Goal: Information Seeking & Learning: Learn about a topic

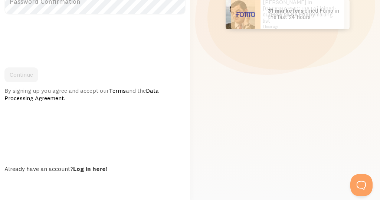
scroll to position [171, 0]
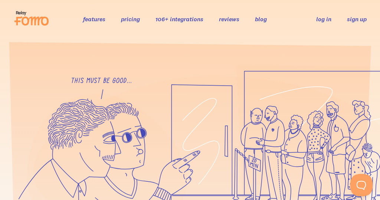
click at [348, 17] on link "sign up" at bounding box center [357, 19] width 20 height 8
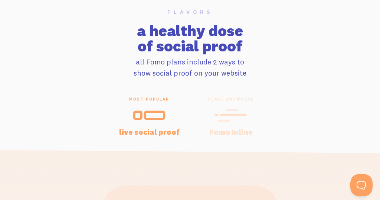
scroll to position [1384, 0]
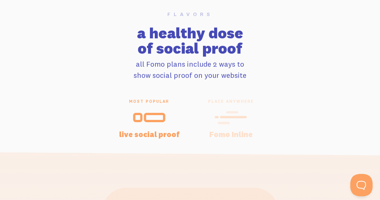
click at [232, 130] on h4 "Fomo Inline" at bounding box center [231, 133] width 64 height 7
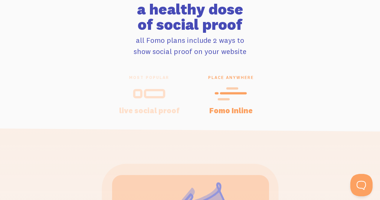
scroll to position [1406, 0]
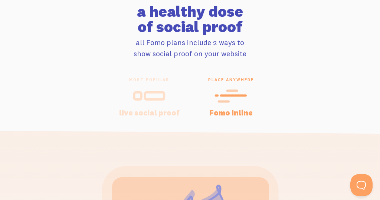
click at [159, 87] on icon at bounding box center [149, 95] width 33 height 17
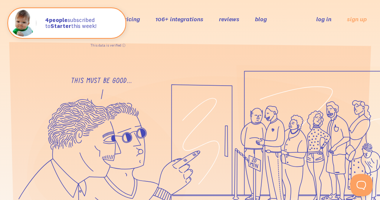
scroll to position [0, 0]
click at [139, 20] on link "pricing" at bounding box center [130, 18] width 19 height 7
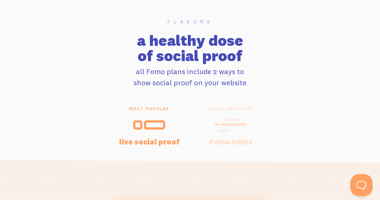
scroll to position [1377, 0]
